Goal: Transaction & Acquisition: Obtain resource

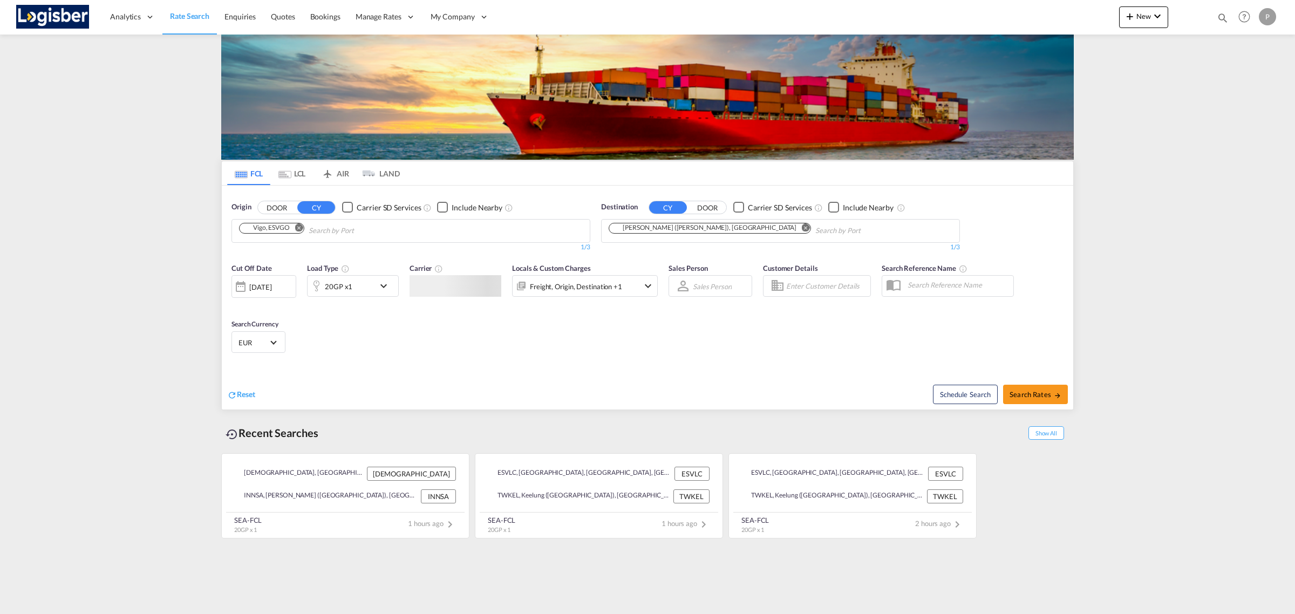
click at [454, 227] on md-chips "Vigo, ESVGO" at bounding box center [411, 231] width 358 height 23
drag, startPoint x: 300, startPoint y: 227, endPoint x: 307, endPoint y: 230, distance: 7.0
click at [300, 226] on md-icon "Remove" at bounding box center [299, 227] width 8 height 8
click at [801, 230] on md-icon "Remove" at bounding box center [805, 227] width 8 height 8
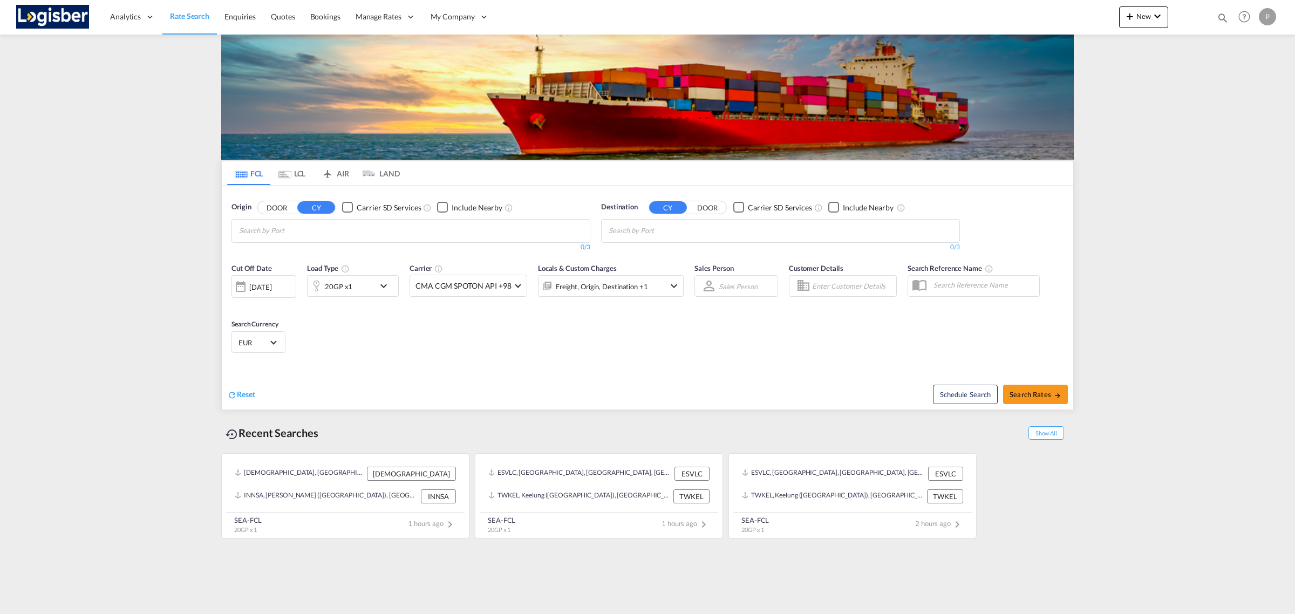
click at [404, 233] on body "Analytics Reports Dashboard Rate Search Enquiries Quotes Bookings" at bounding box center [647, 307] width 1295 height 614
type input "ESBCN"
click at [305, 248] on div "Barcelona Spain ESBCN" at bounding box center [322, 256] width 205 height 32
type input "UYMVD"
click at [638, 249] on div "[GEOGRAPHIC_DATA] [GEOGRAPHIC_DATA] UYMVD" at bounding box center [692, 256] width 205 height 32
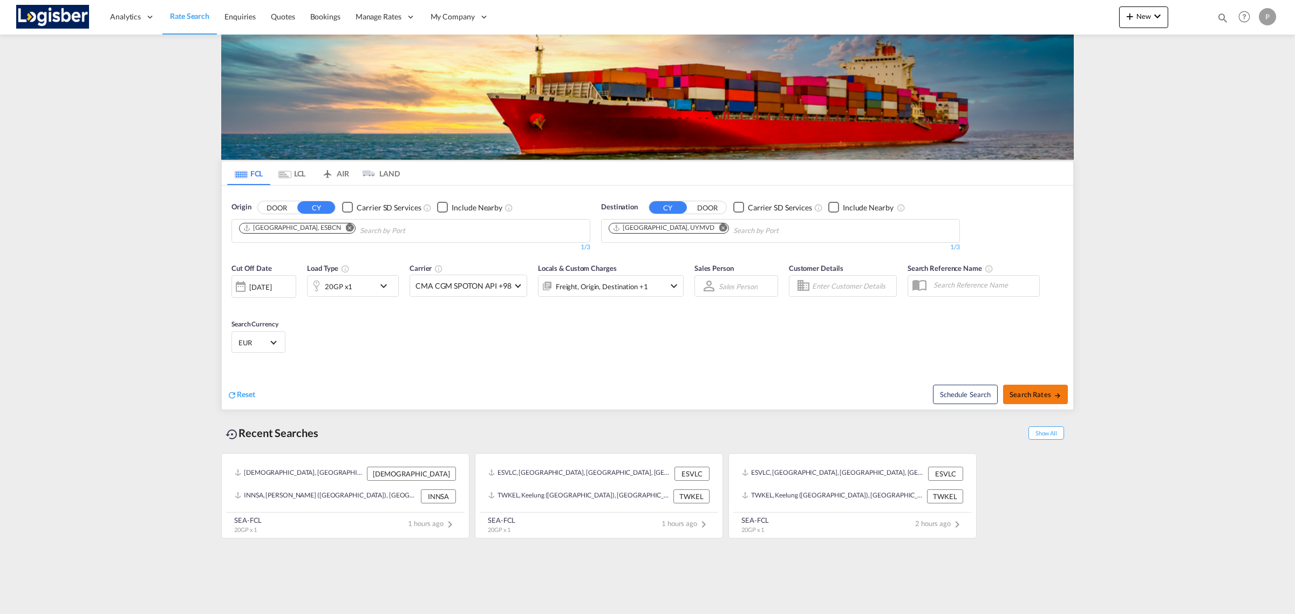
click at [1037, 400] on button "Search Rates" at bounding box center [1035, 394] width 65 height 19
type input "ESBCN to UYMVD / [DATE]"
